Goal: Register for event/course

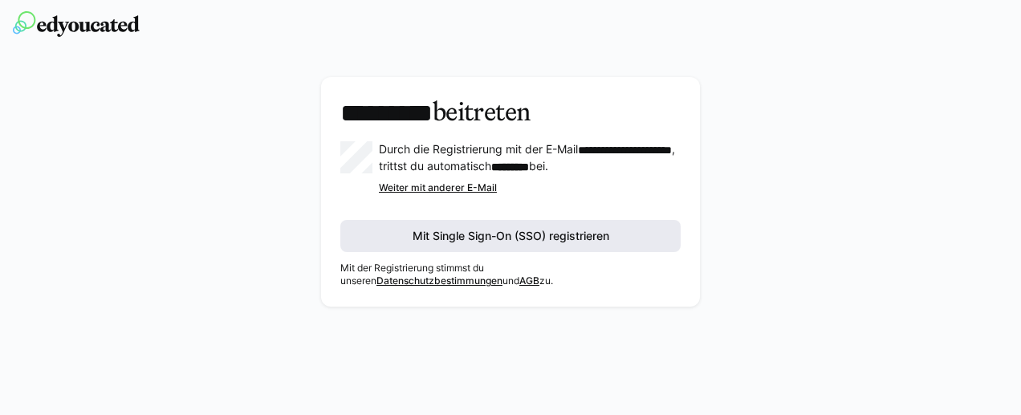
click at [499, 244] on span "Mit Single Sign-On (SSO) registrieren" at bounding box center [511, 236] width 202 height 16
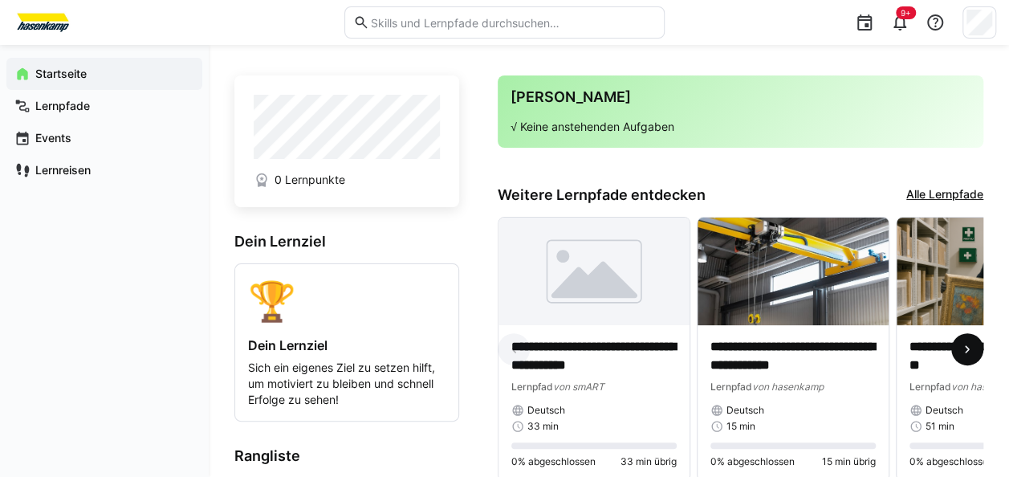
click at [967, 344] on span at bounding box center [967, 349] width 32 height 32
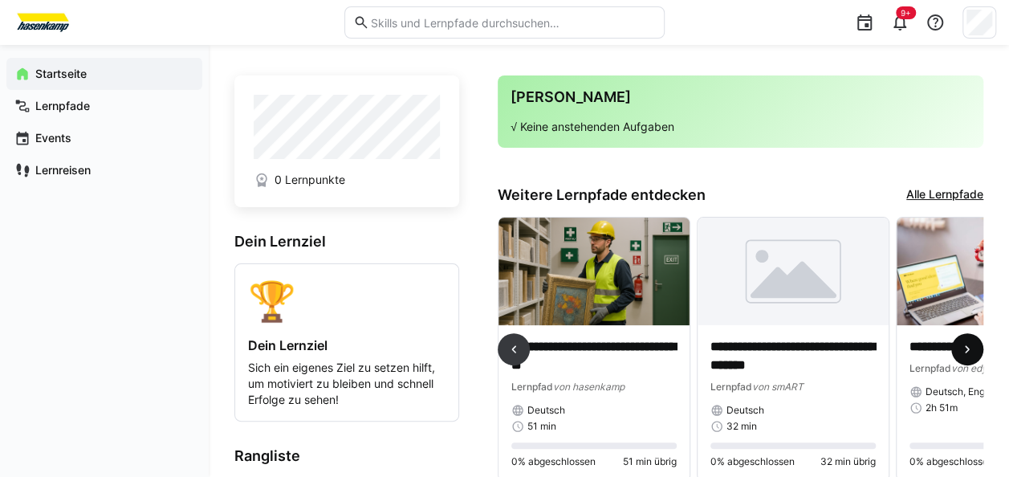
click at [967, 344] on span at bounding box center [967, 349] width 32 height 32
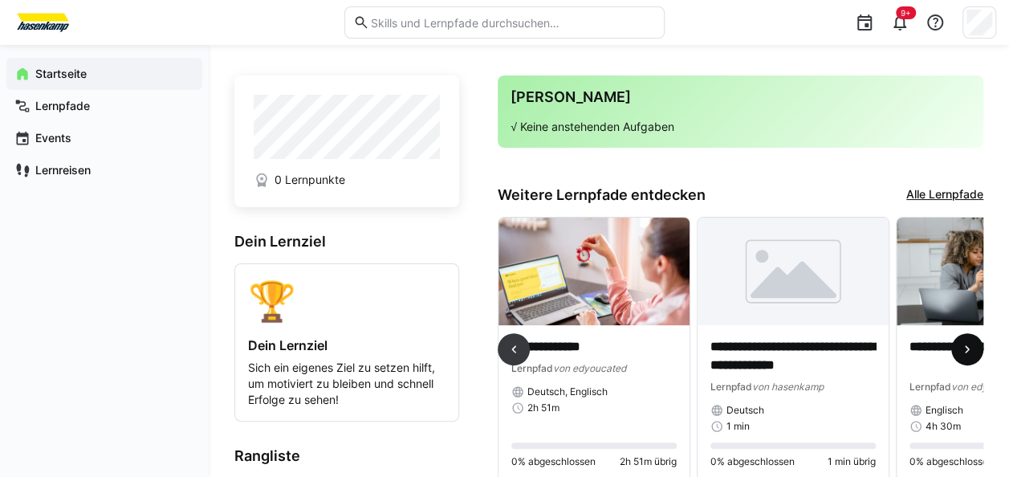
click at [967, 344] on span at bounding box center [967, 349] width 32 height 32
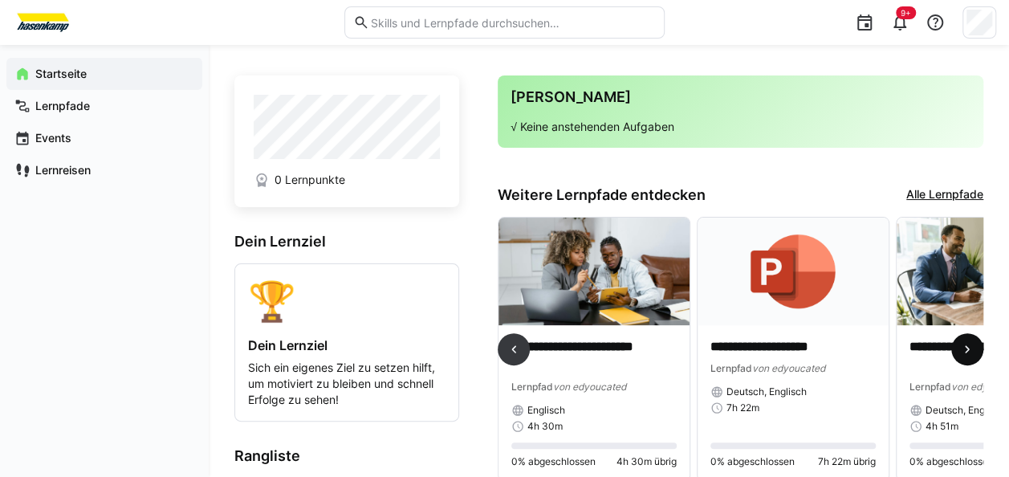
click at [967, 344] on span at bounding box center [967, 349] width 32 height 32
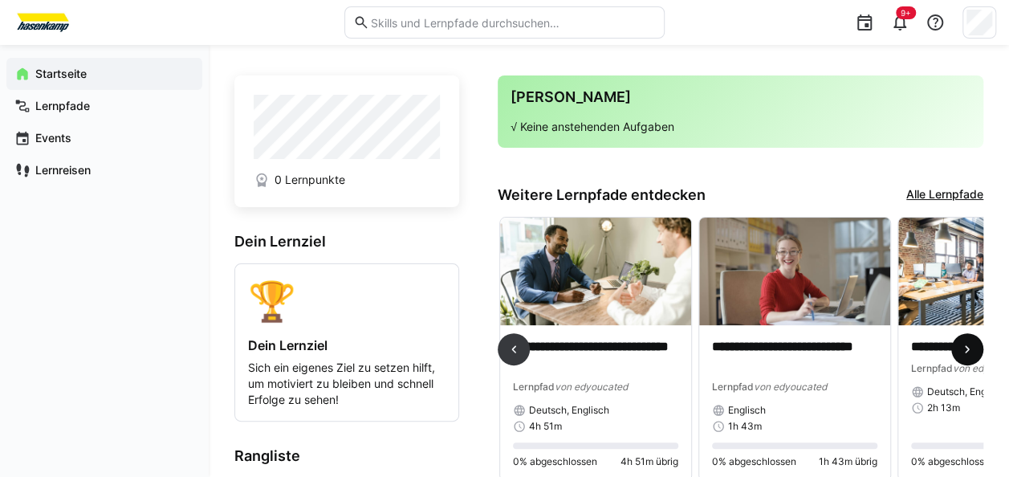
scroll to position [0, 1593]
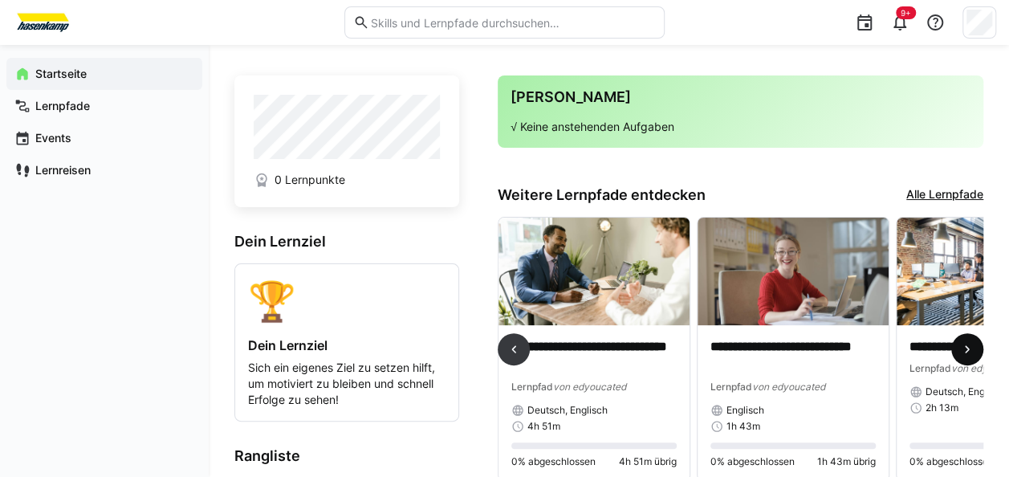
click at [967, 344] on span at bounding box center [967, 349] width 32 height 32
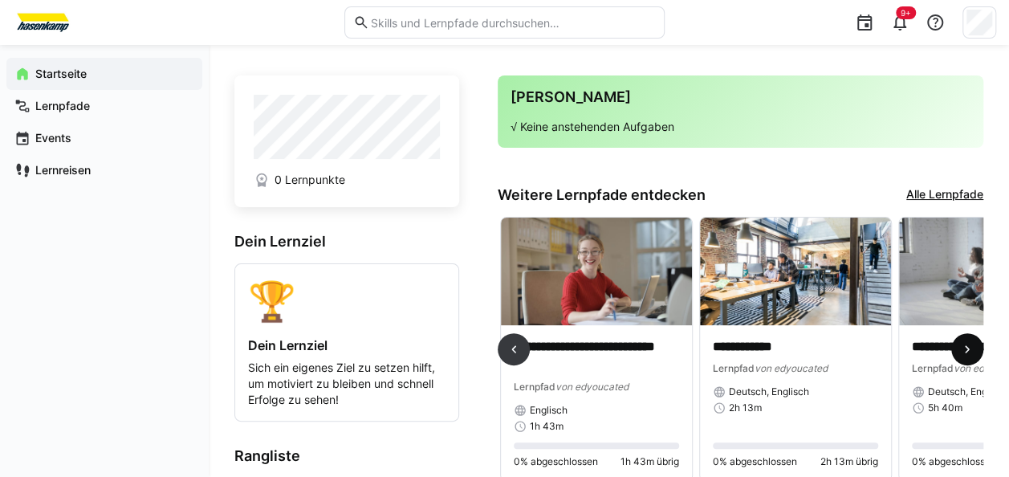
scroll to position [0, 1897]
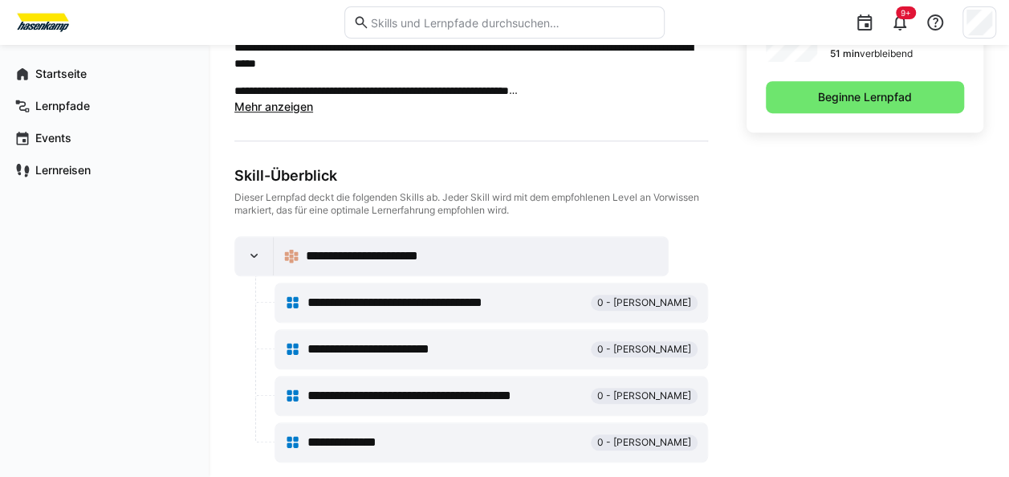
scroll to position [519, 0]
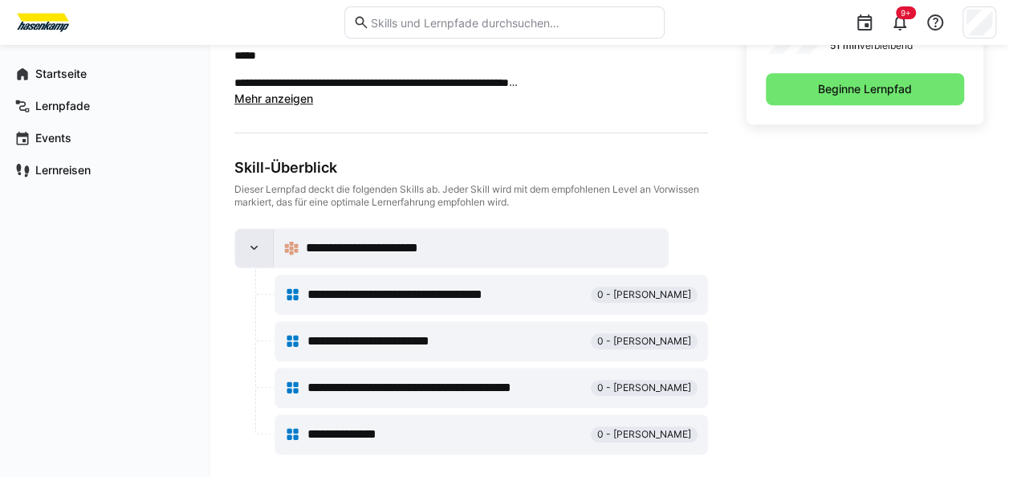
click at [263, 240] on div at bounding box center [254, 248] width 39 height 39
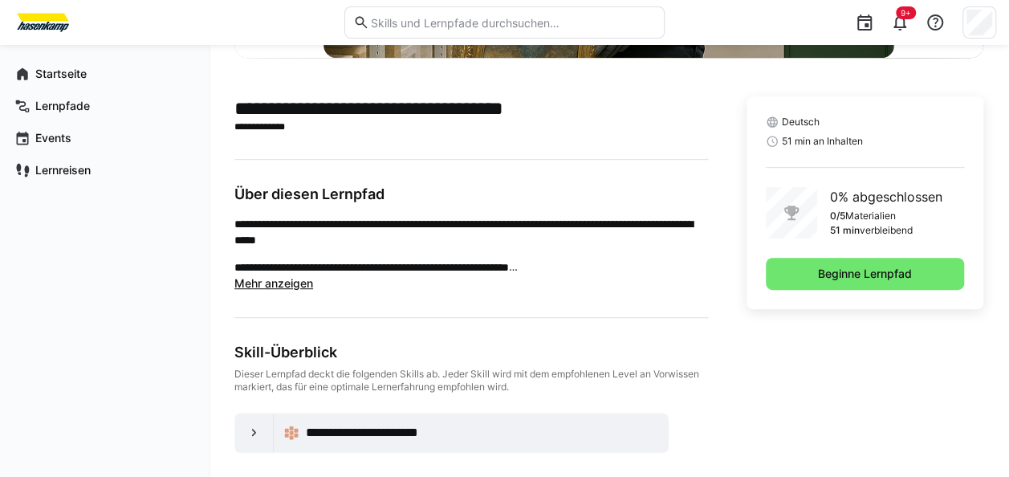
scroll to position [334, 0]
click at [252, 433] on eds-icon at bounding box center [254, 433] width 16 height 16
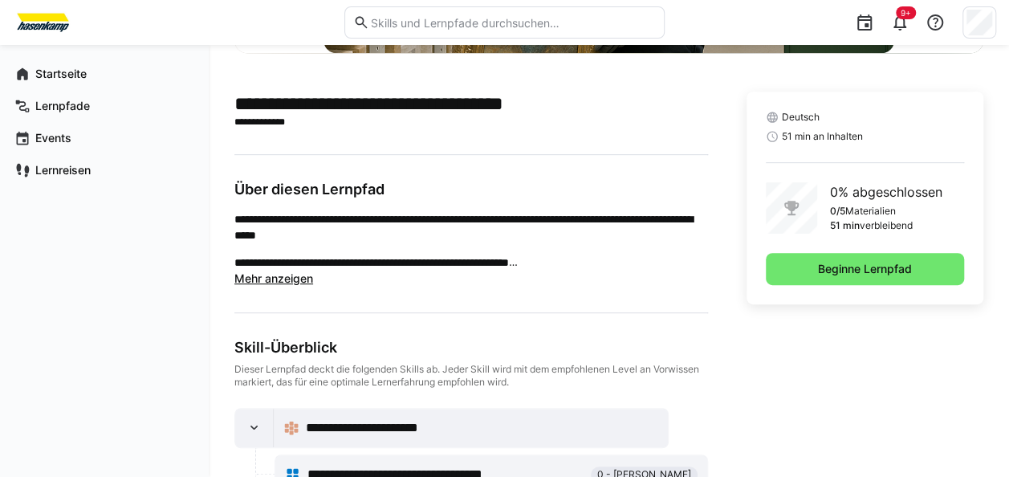
scroll to position [278, 0]
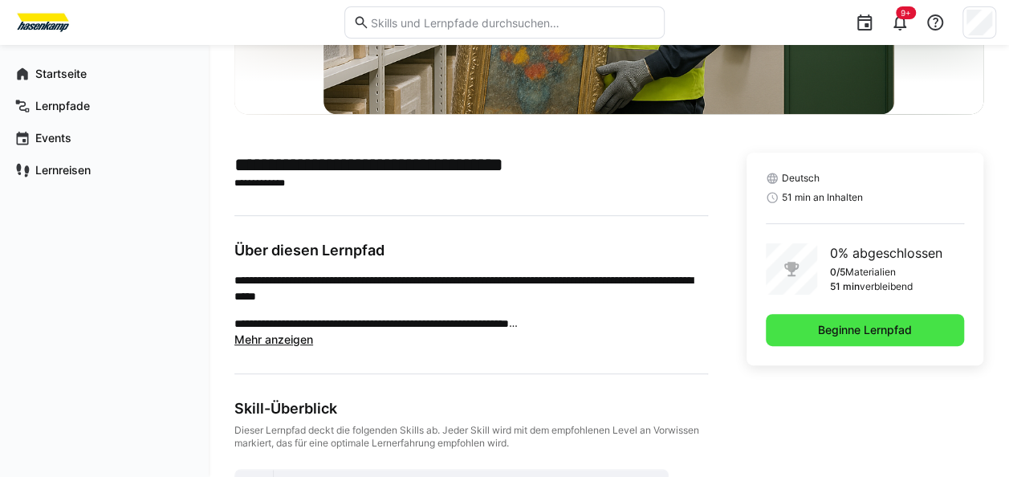
click at [822, 332] on span "Beginne Lernpfad" at bounding box center [865, 330] width 99 height 16
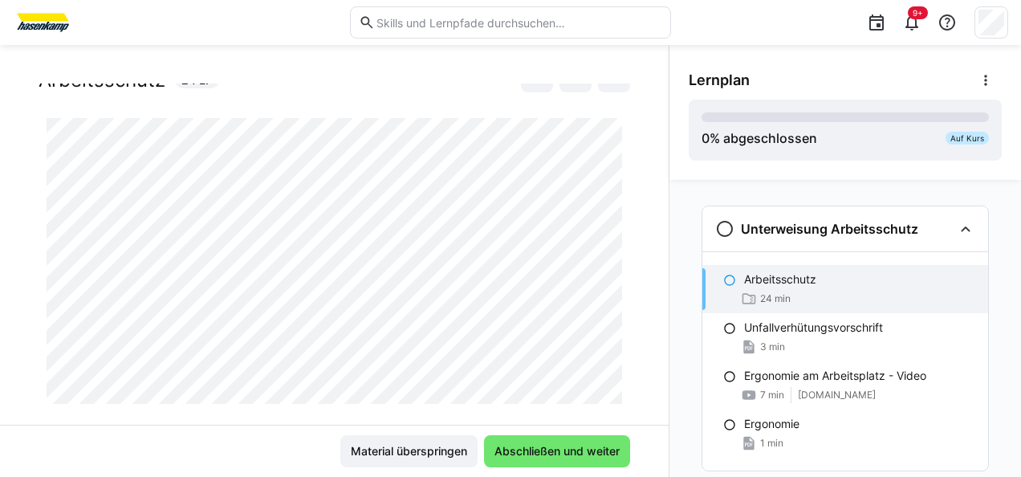
scroll to position [83, 0]
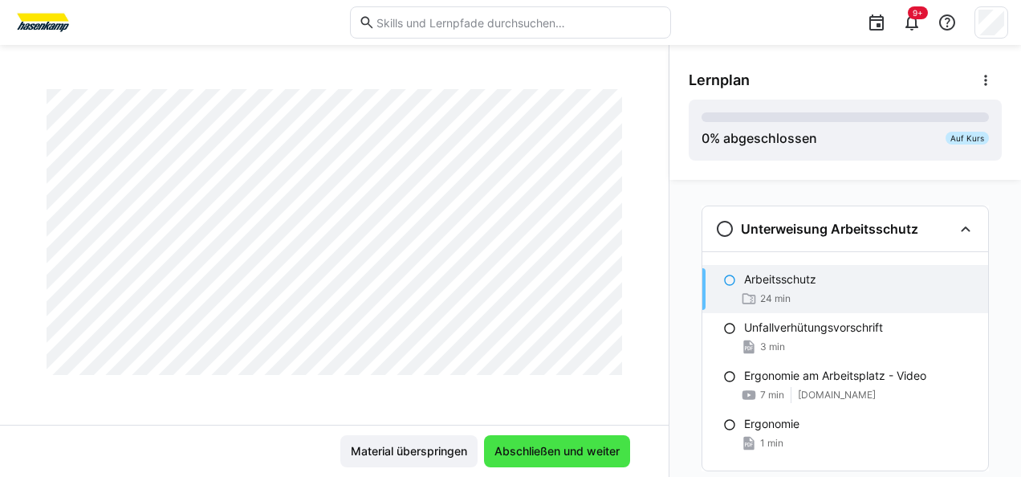
click at [527, 450] on span "Abschließen und weiter" at bounding box center [557, 451] width 130 height 16
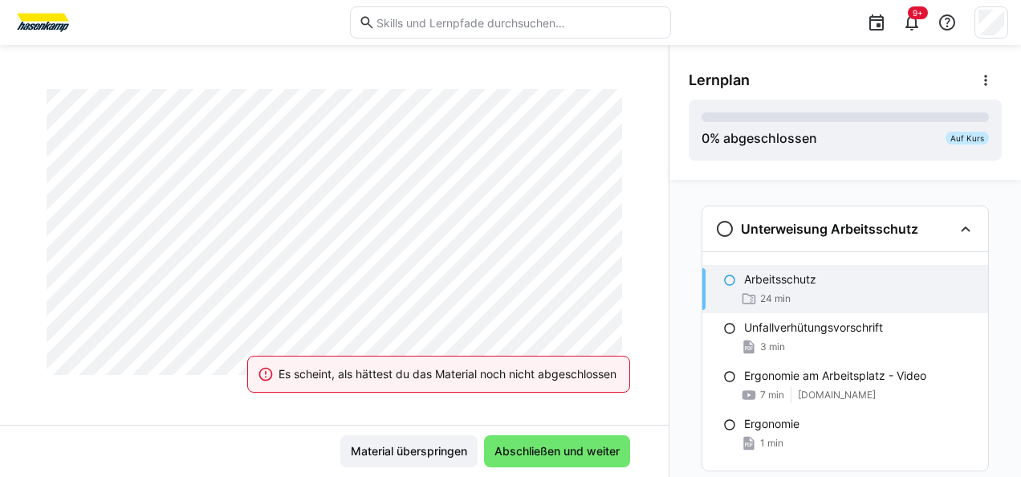
click at [504, 345] on div "Es scheint, als hättest du das Material noch nicht abgeschlossen" at bounding box center [438, 374] width 421 height 71
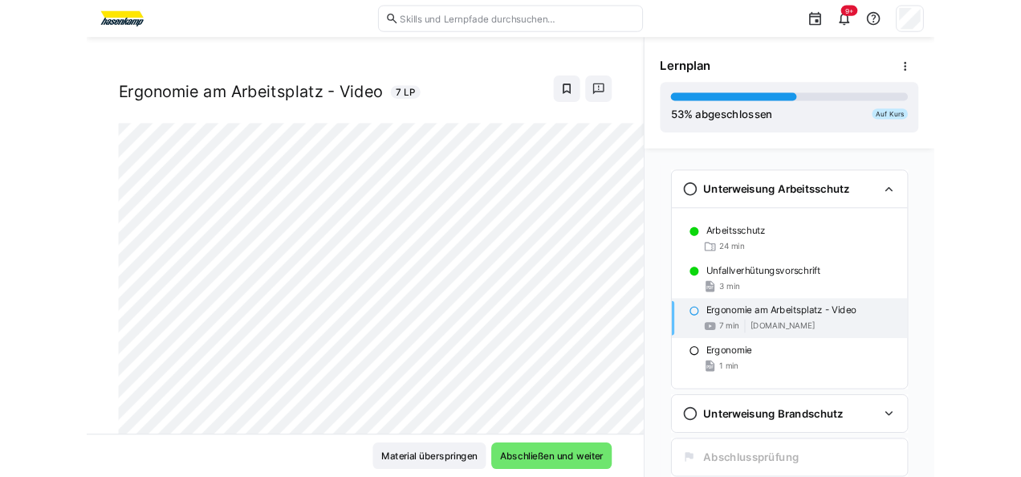
scroll to position [37, 0]
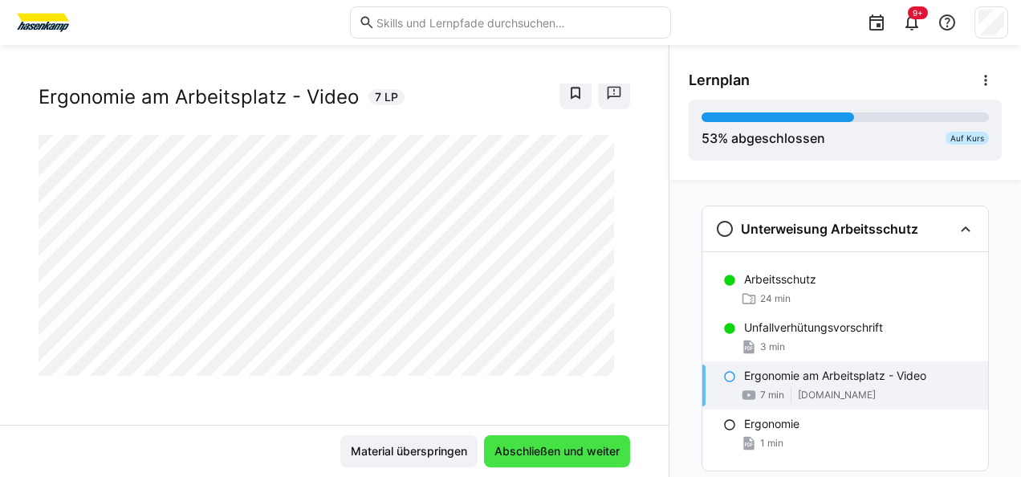
click at [543, 448] on span "Abschließen und weiter" at bounding box center [557, 451] width 130 height 16
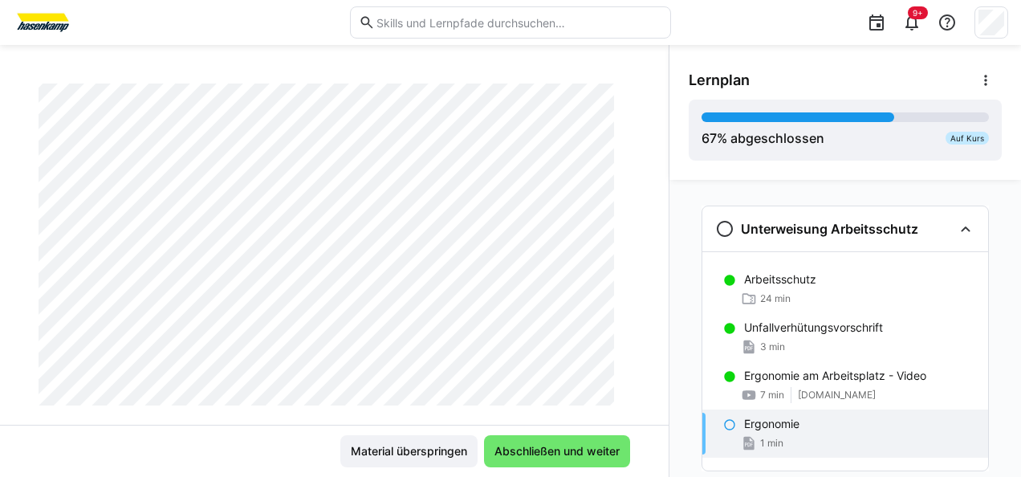
scroll to position [163, 0]
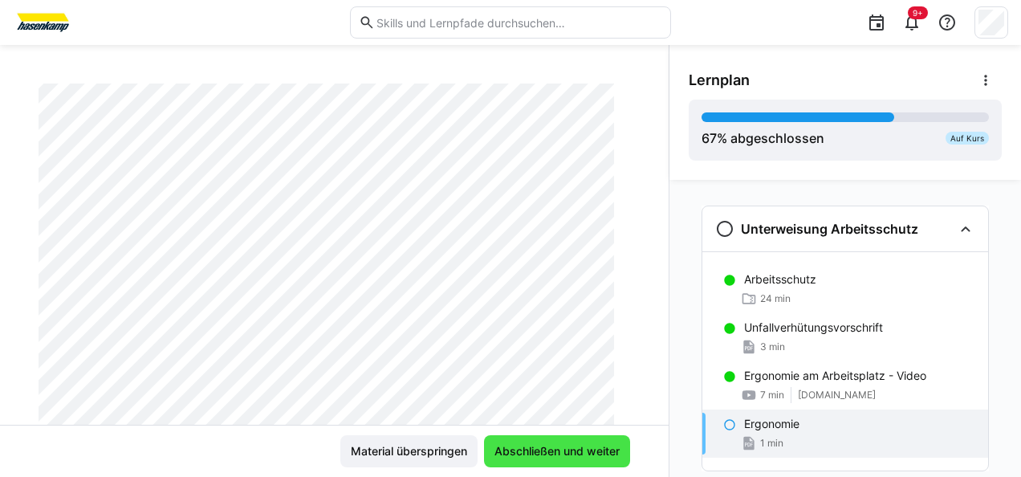
click at [546, 446] on span "Abschließen und weiter" at bounding box center [557, 451] width 130 height 16
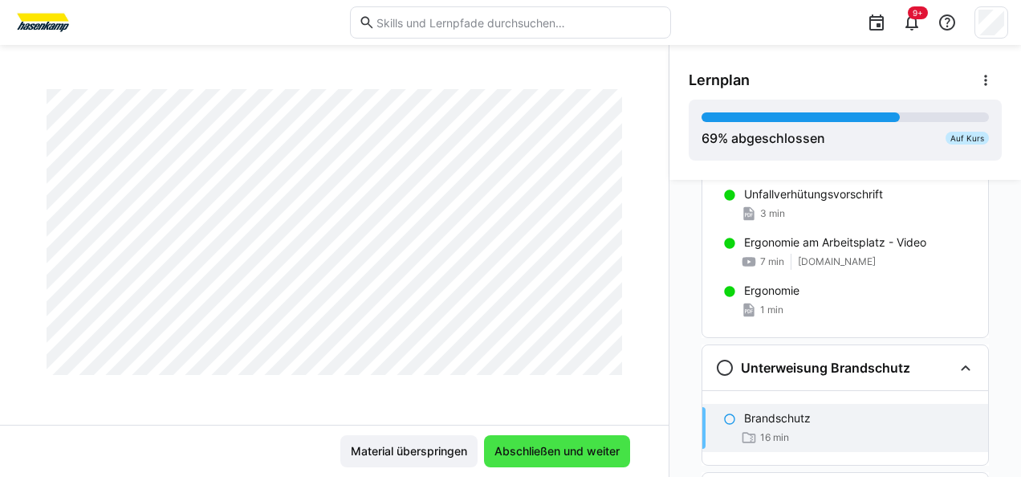
scroll to position [149, 0]
